Goal: Transaction & Acquisition: Purchase product/service

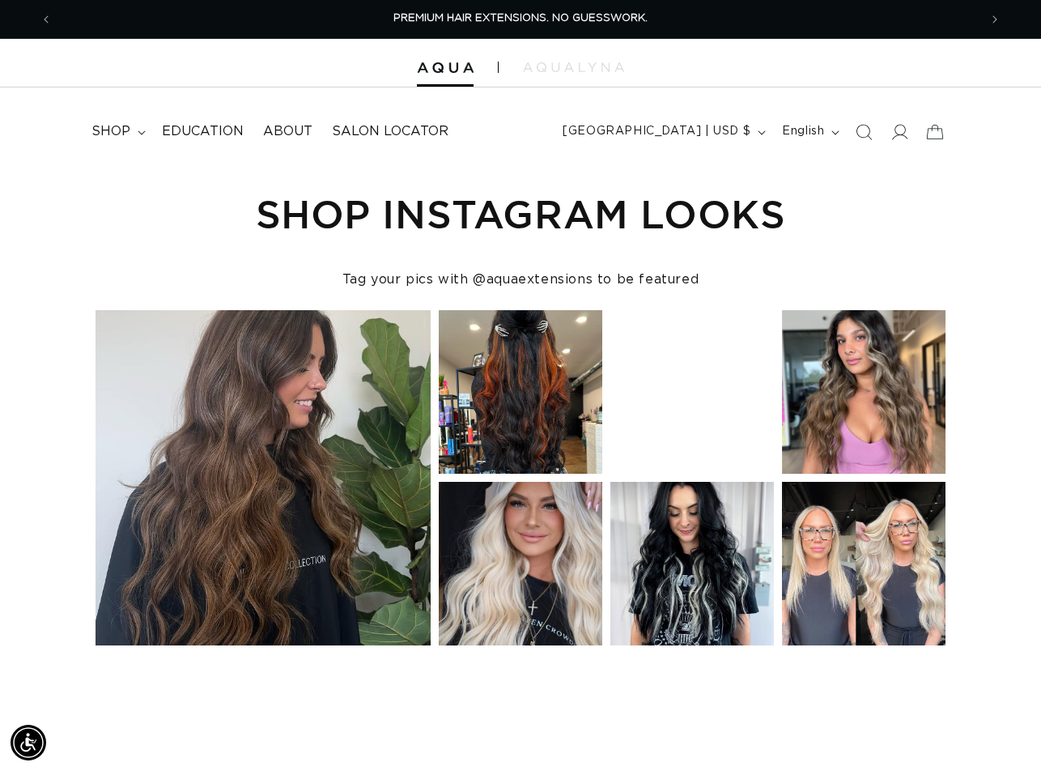
click at [221, 721] on div "open detail modal for instagram post by abbeykhair on 03 SEPTEMBER 2023" at bounding box center [176, 725] width 103 height 57
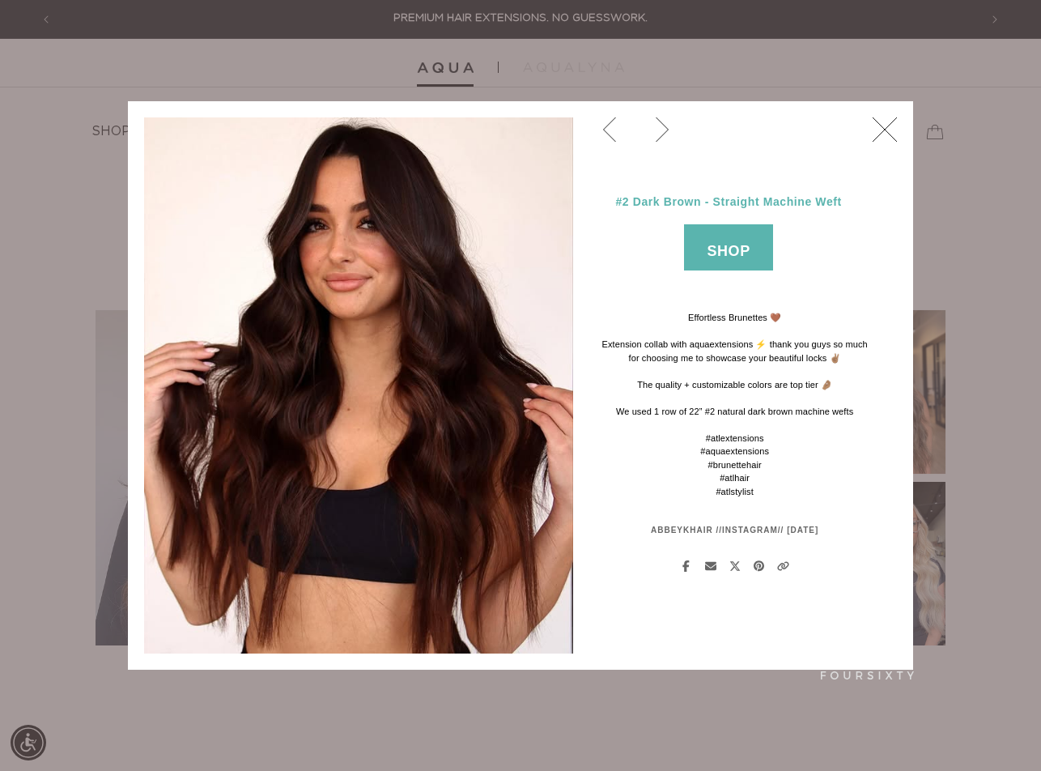
drag, startPoint x: 876, startPoint y: 131, endPoint x: 893, endPoint y: 132, distance: 17.0
click at [876, 131] on icon "close dialog" at bounding box center [885, 129] width 24 height 24
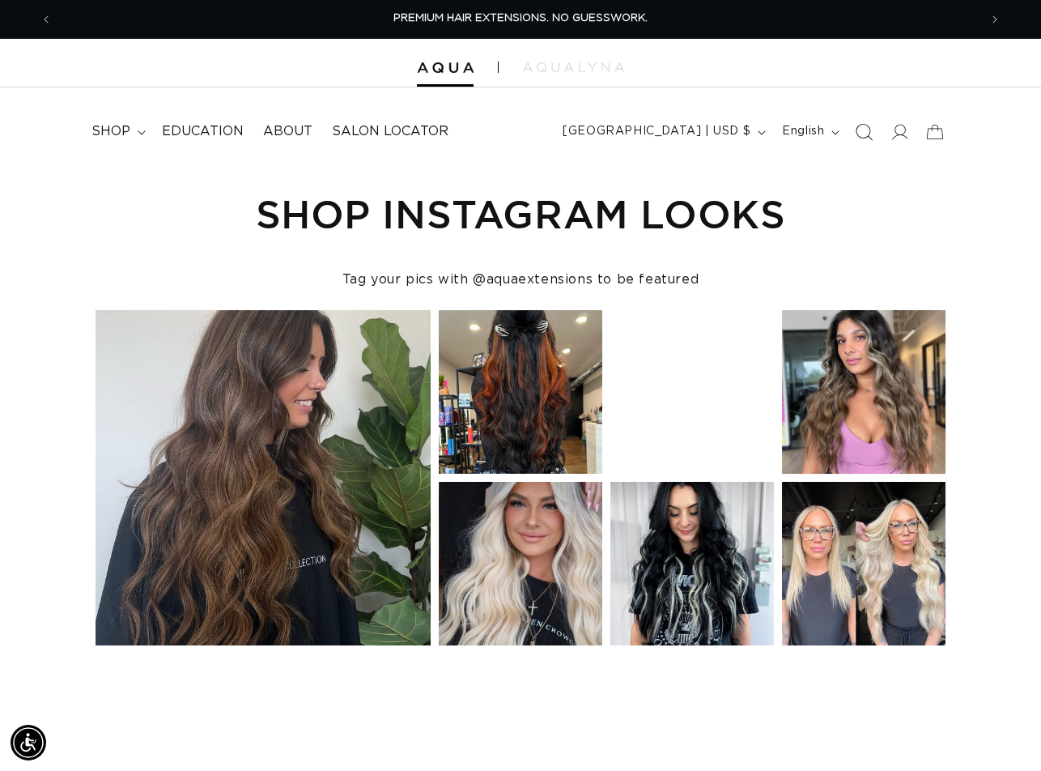
click at [861, 137] on icon "Search" at bounding box center [864, 131] width 17 height 17
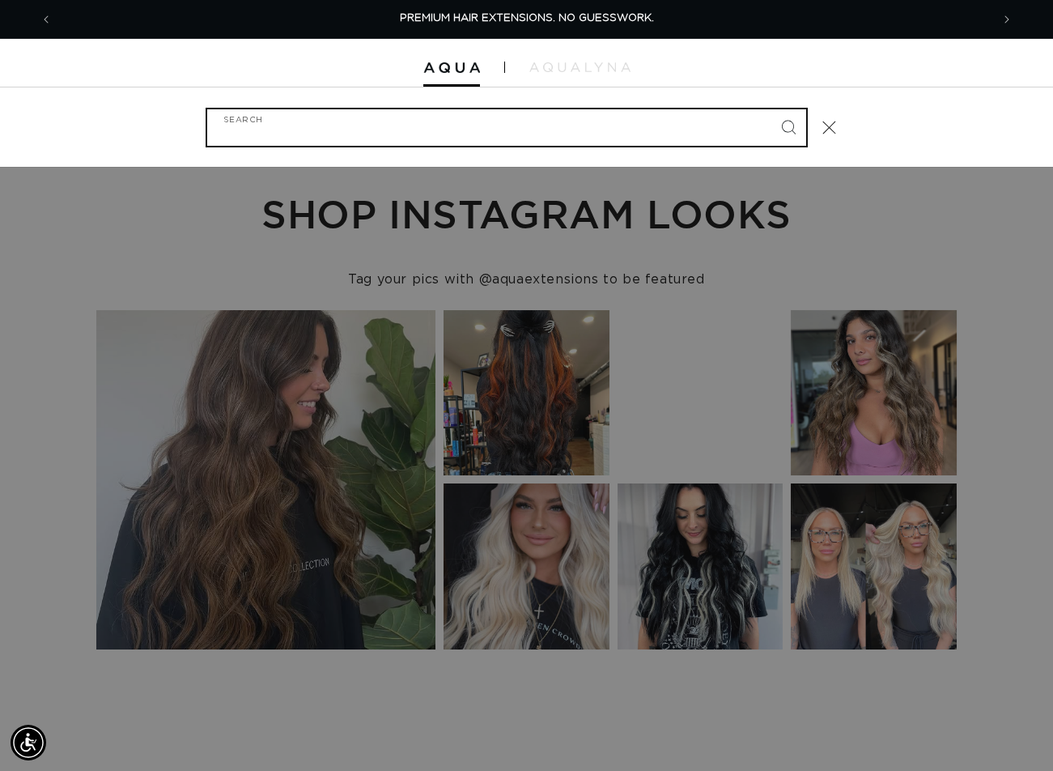
paste input "24" TAPE-IN #01"
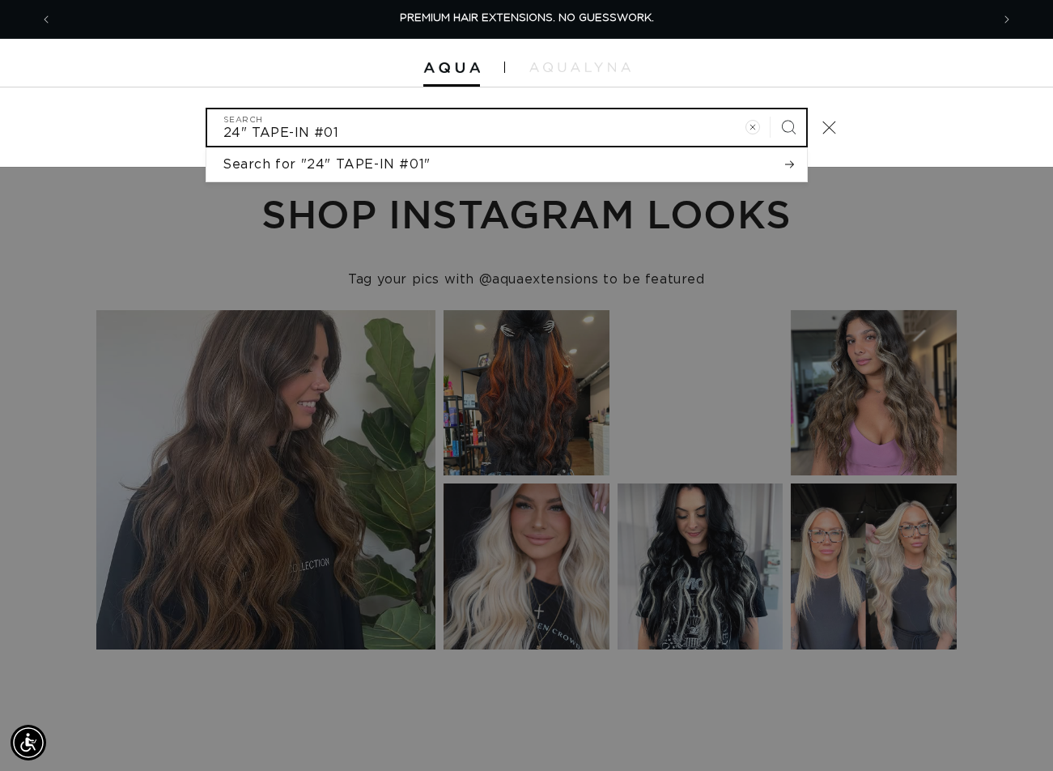
type input "24" TAPE-IN #01"
click at [771, 109] on button "Search" at bounding box center [789, 127] width 36 height 36
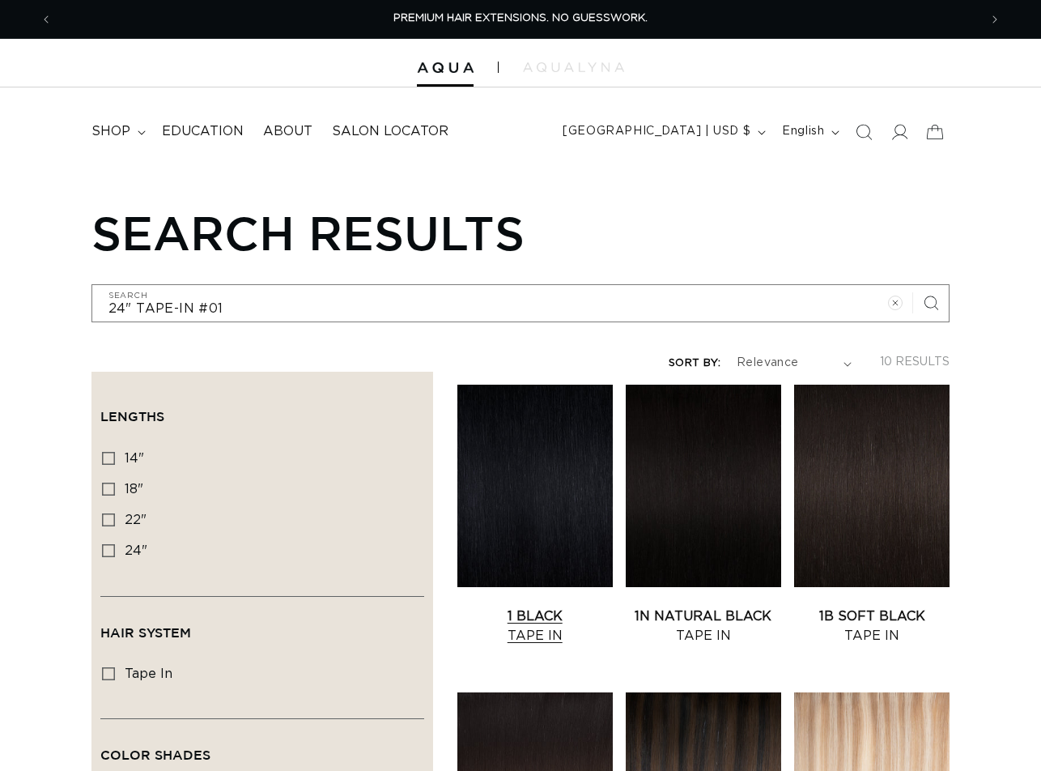
click at [537, 606] on link "1 Black Tape In" at bounding box center [534, 625] width 155 height 39
click at [888, 606] on link "1B Soft Black Tape In" at bounding box center [871, 625] width 155 height 39
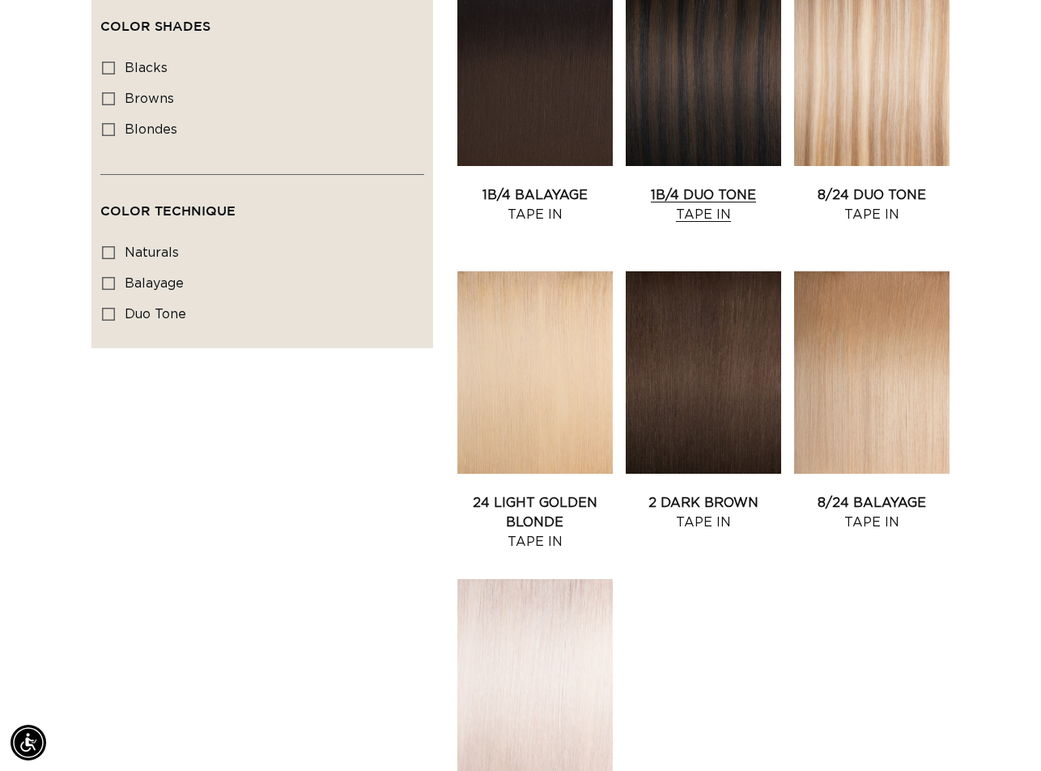
scroll to position [971, 0]
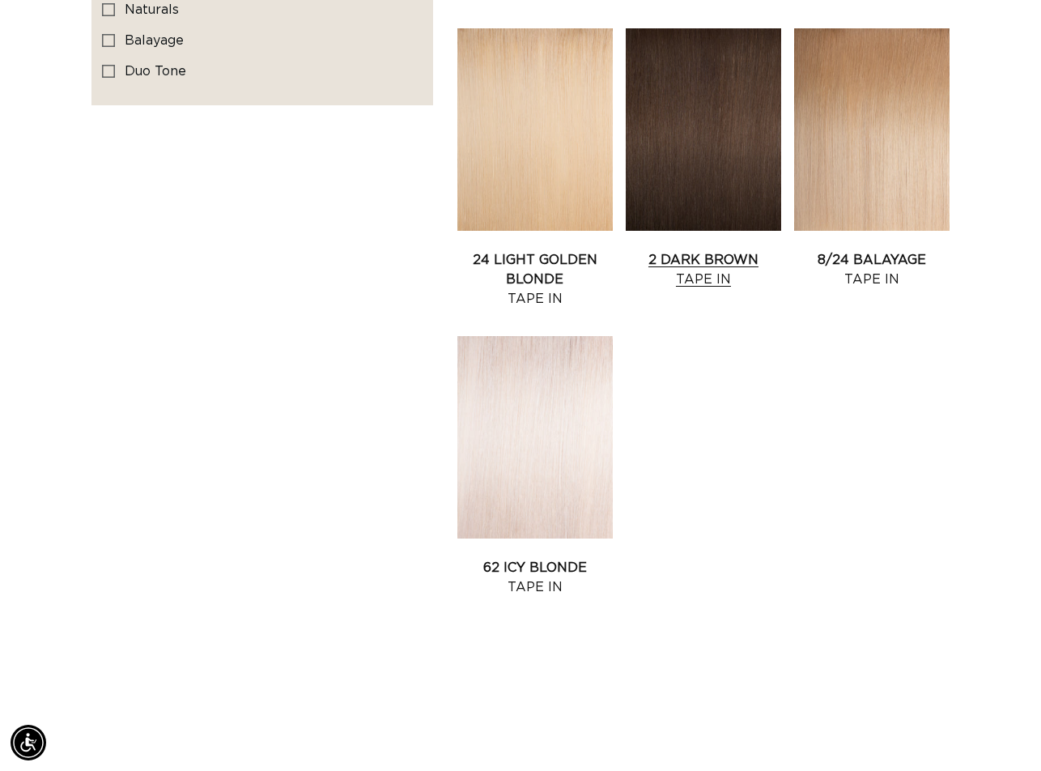
click at [692, 250] on link "2 Dark Brown Tape In" at bounding box center [703, 269] width 155 height 39
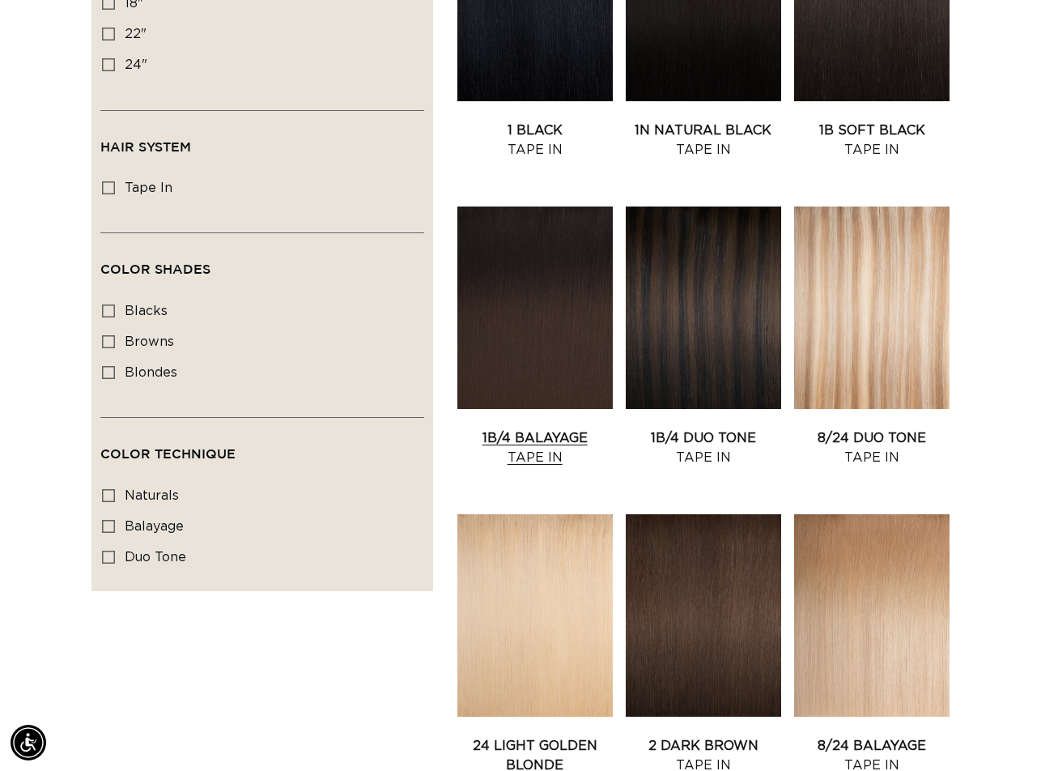
click at [499, 428] on link "1B/4 Balayage Tape In" at bounding box center [534, 447] width 155 height 39
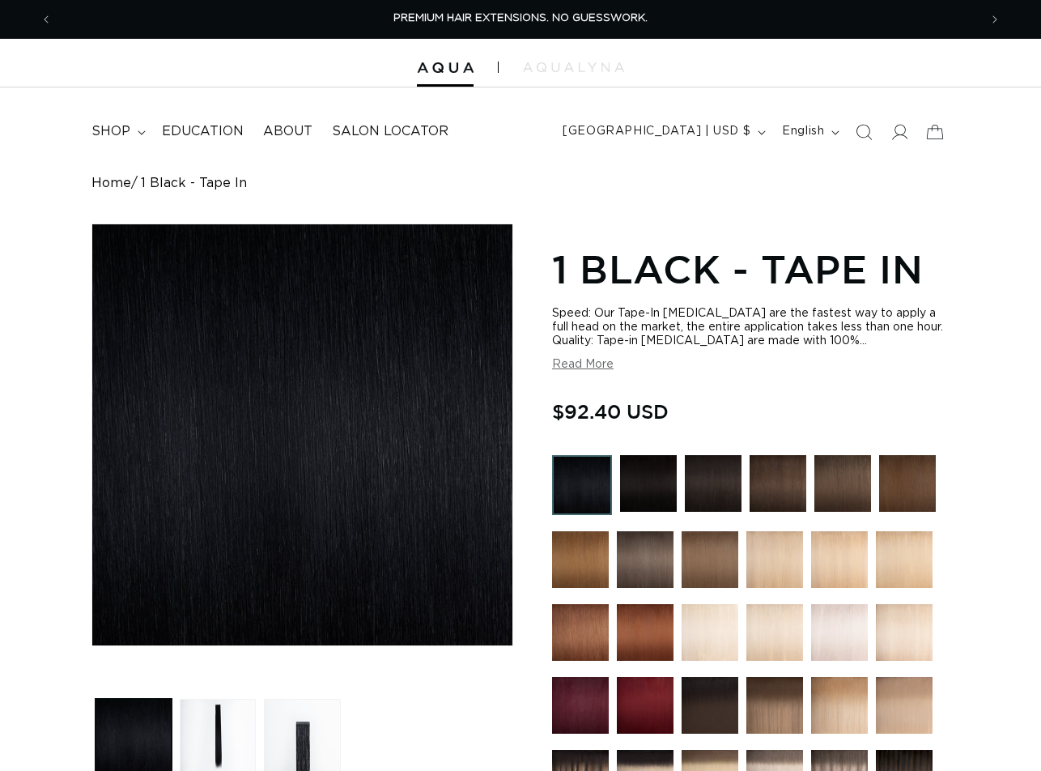
scroll to position [486, 0]
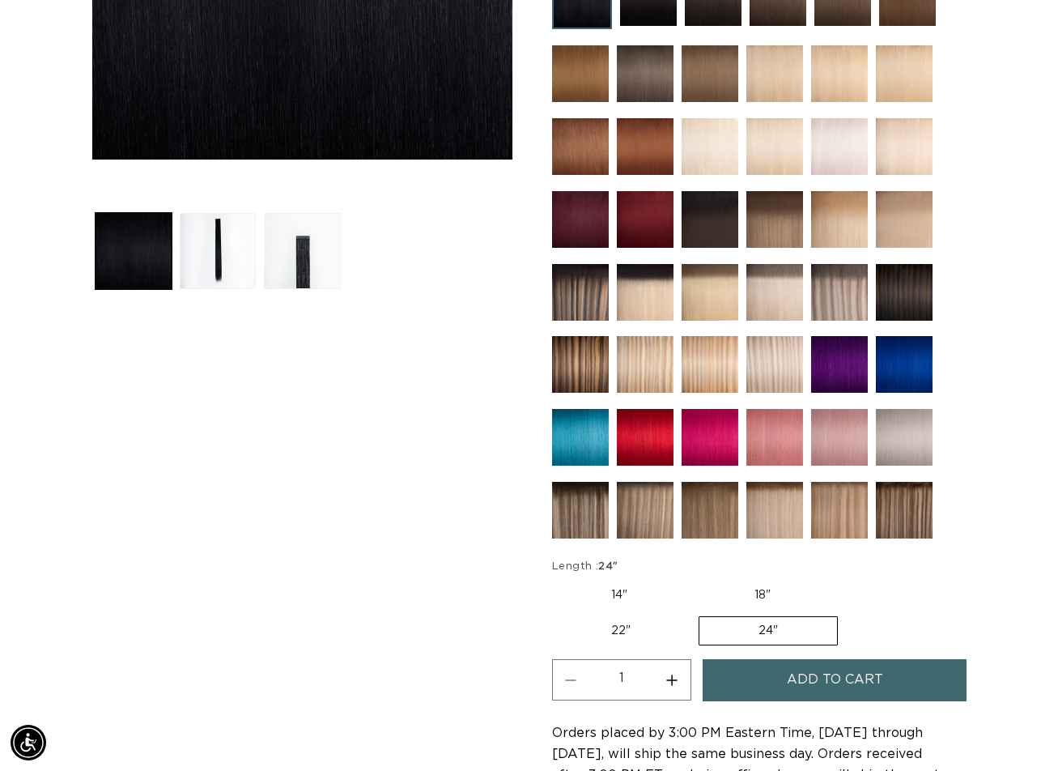
click at [784, 673] on button "Add to cart" at bounding box center [835, 679] width 264 height 41
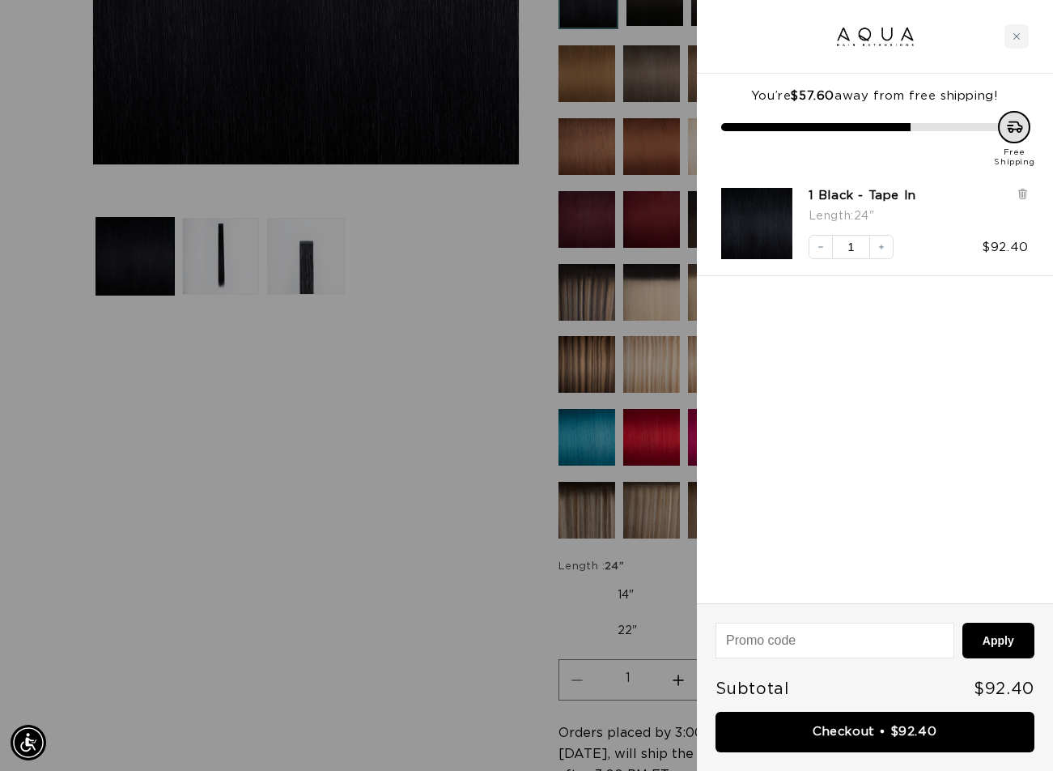
drag, startPoint x: 459, startPoint y: 386, endPoint x: 416, endPoint y: 317, distance: 81.1
click at [459, 386] on div at bounding box center [526, 385] width 1053 height 771
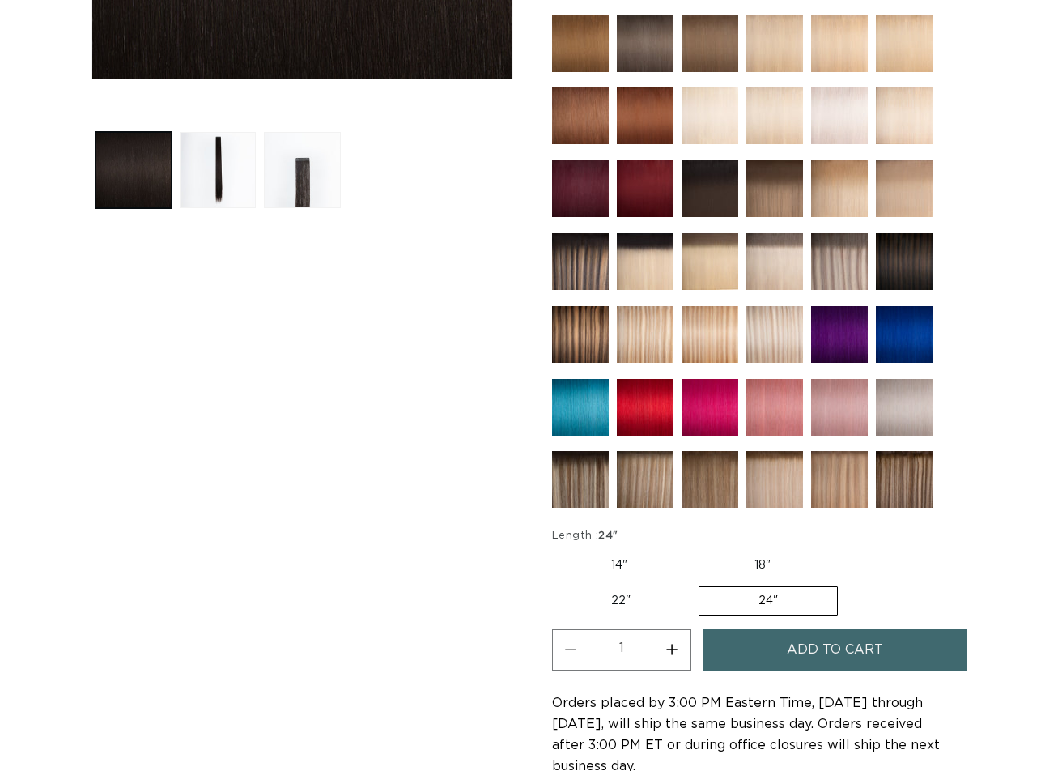
click at [775, 646] on button "Add to cart" at bounding box center [835, 649] width 264 height 41
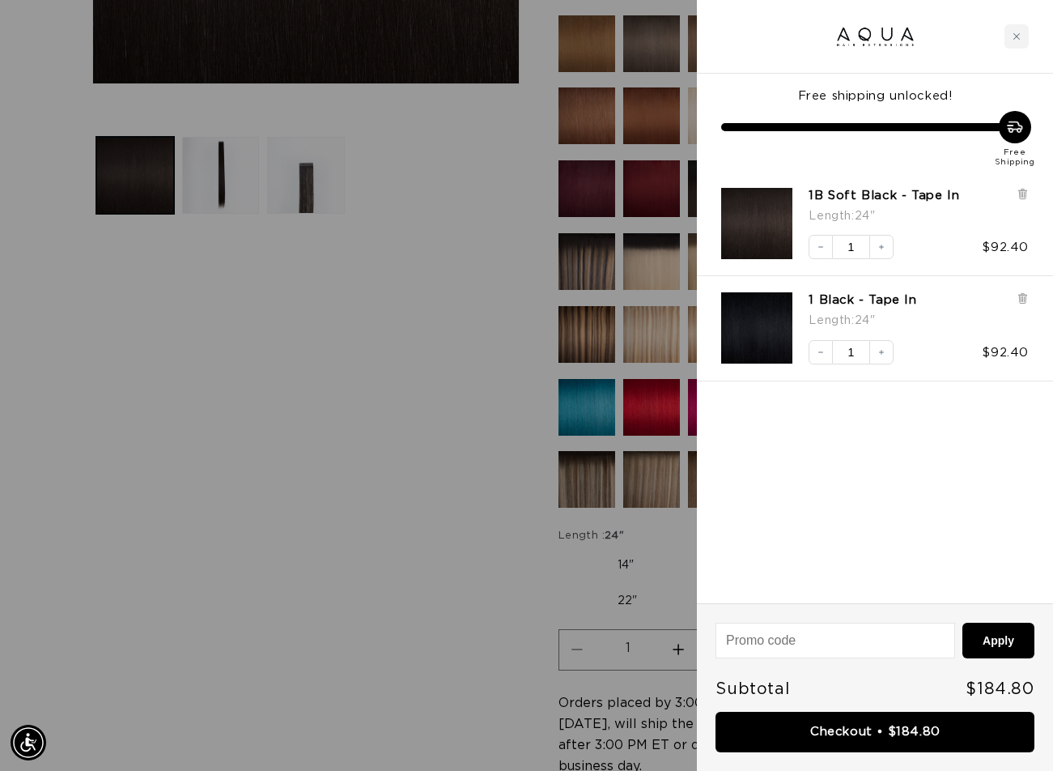
click at [178, 281] on div at bounding box center [526, 385] width 1053 height 771
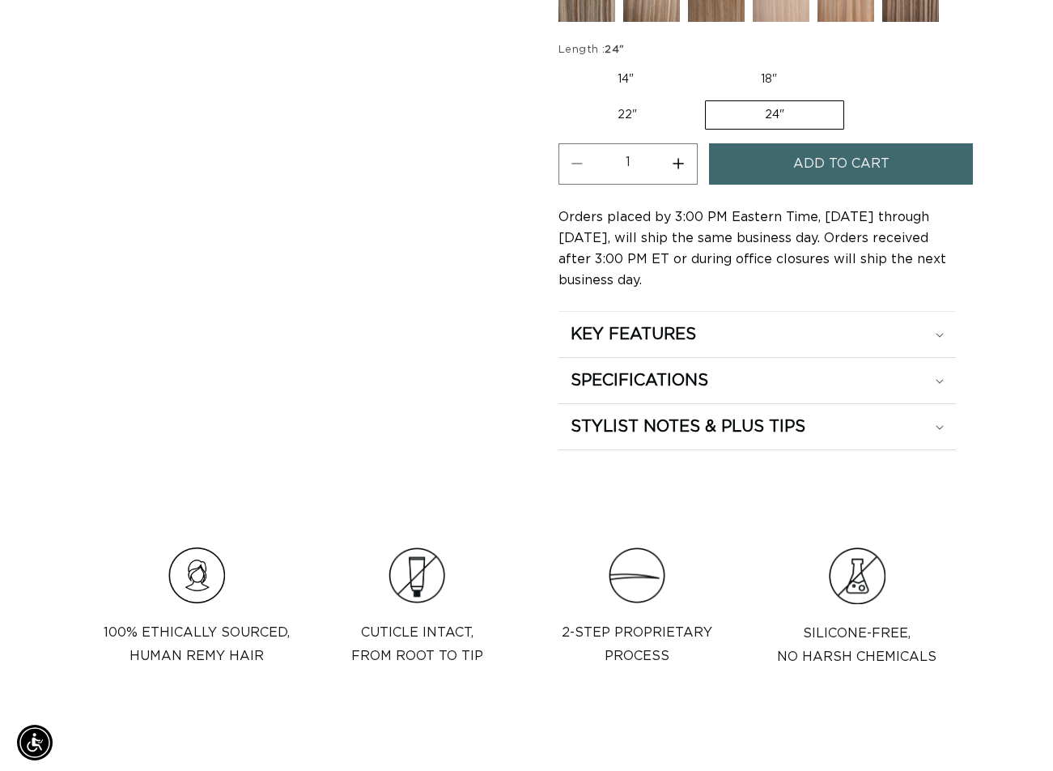
scroll to position [1052, 0]
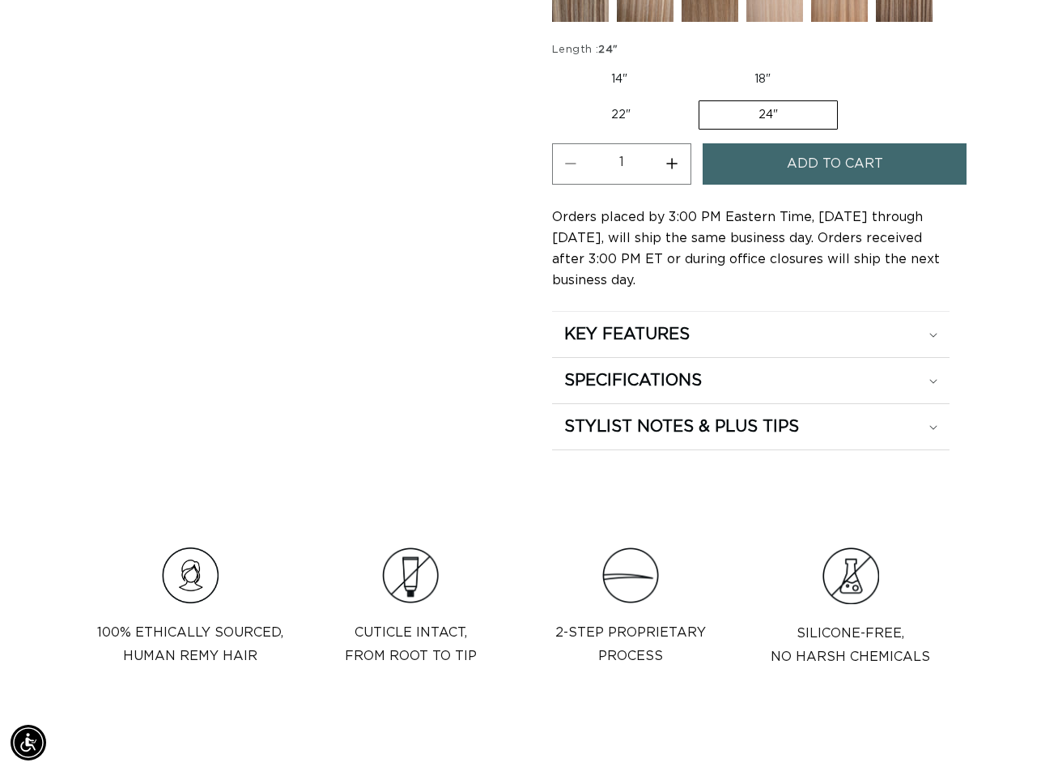
click at [817, 166] on span "Add to cart" at bounding box center [835, 163] width 96 height 41
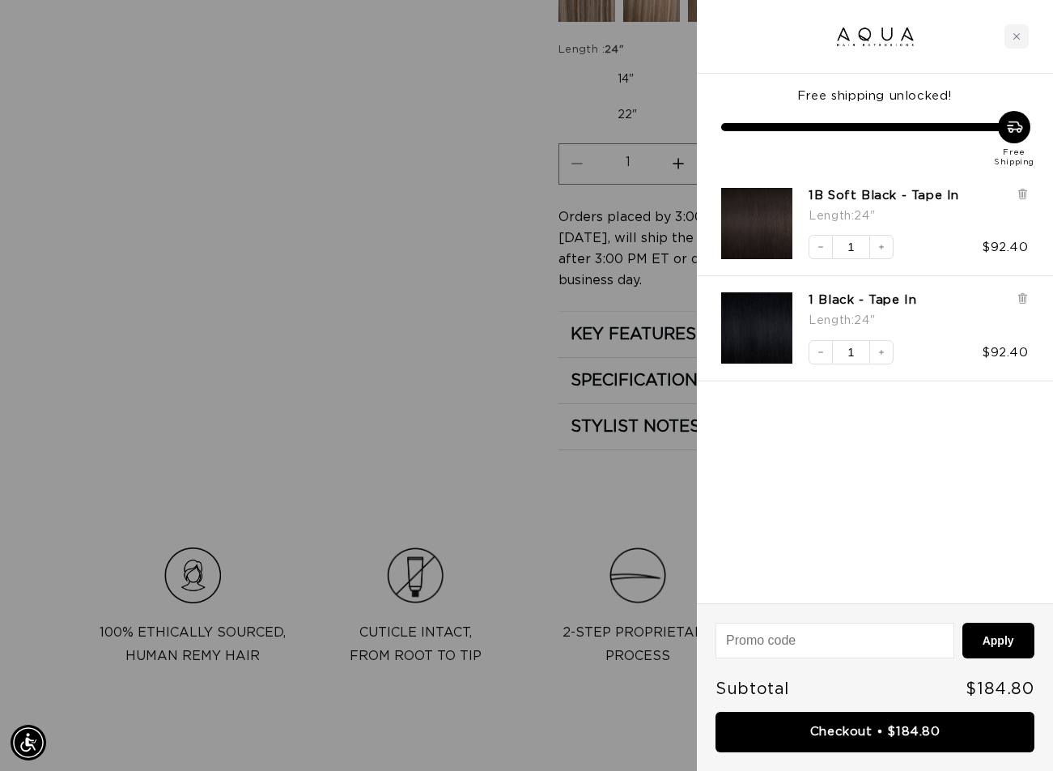
click at [326, 434] on div at bounding box center [526, 385] width 1053 height 771
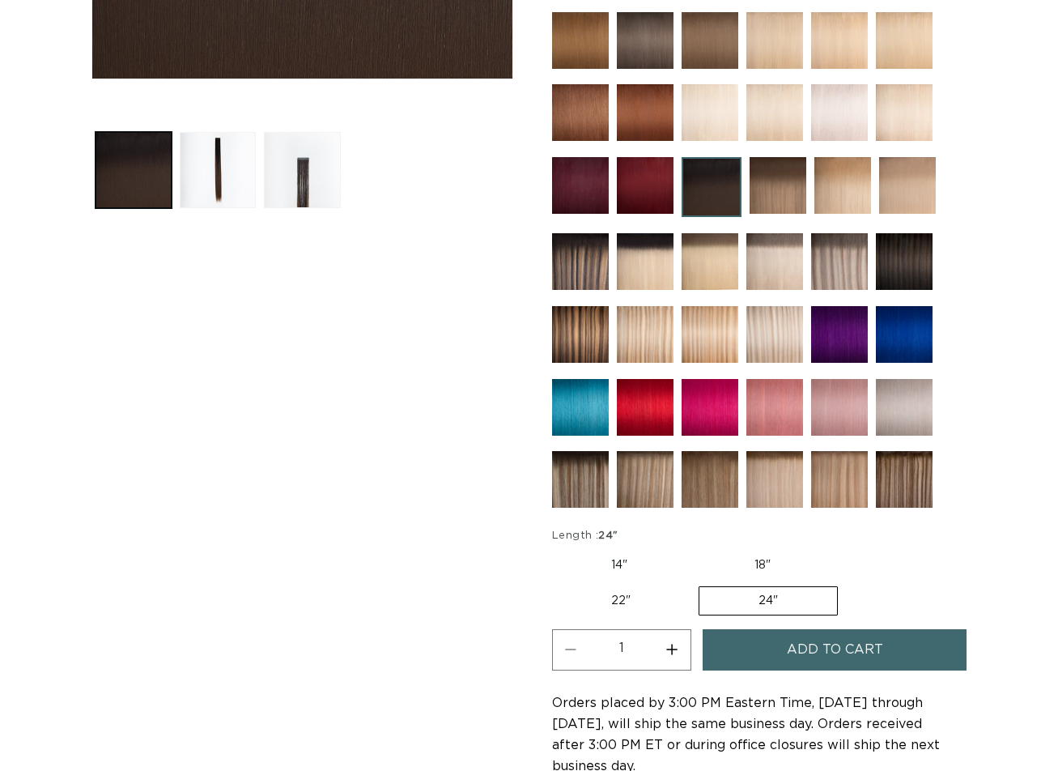
click at [780, 651] on button "Add to cart" at bounding box center [835, 649] width 264 height 41
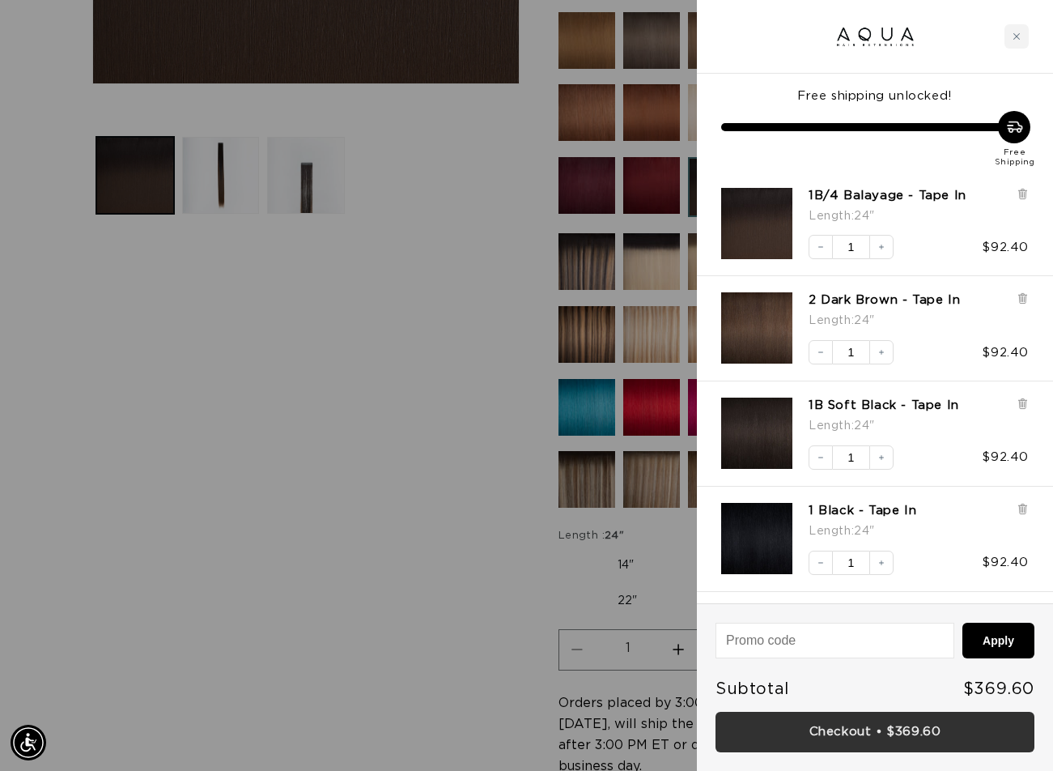
click at [851, 726] on link "Checkout • $369.60" at bounding box center [875, 732] width 319 height 41
